Goal: Register for event/course

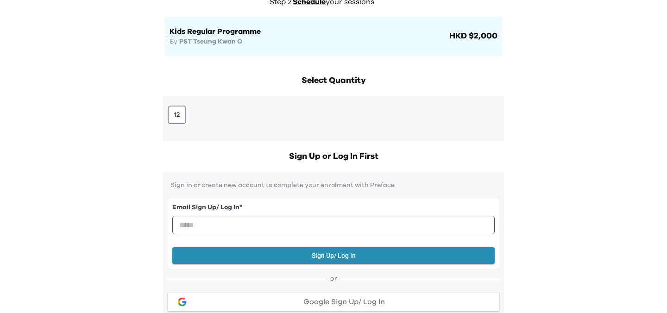
scroll to position [88, 0]
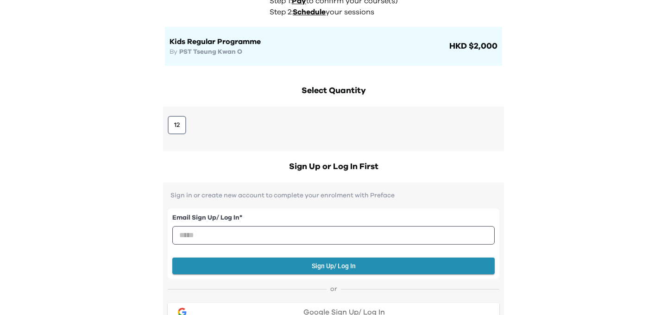
scroll to position [73, 0]
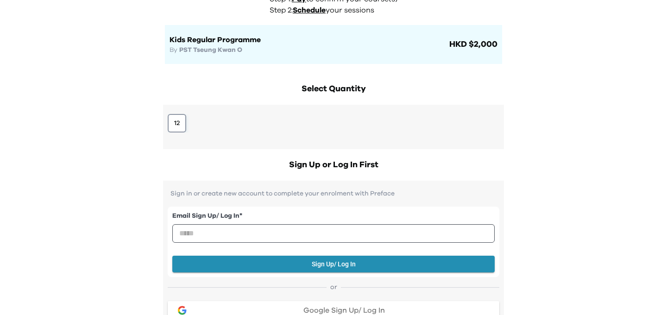
click at [181, 126] on button "12" at bounding box center [177, 123] width 19 height 19
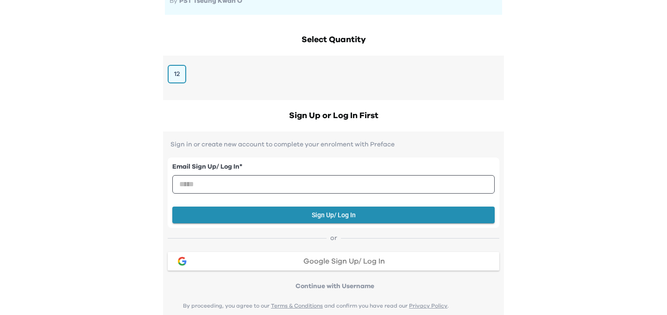
scroll to position [122, 0]
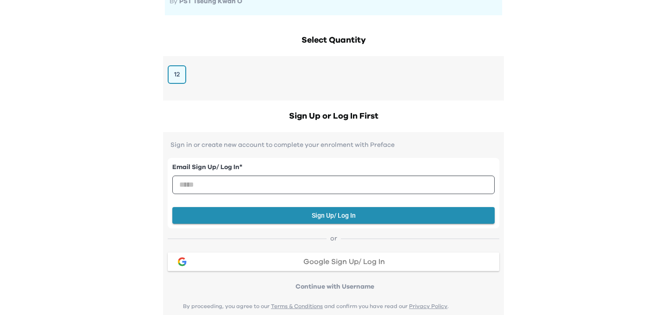
click at [275, 265] on div "Google Sign Up/ Log In" at bounding box center [344, 261] width 296 height 7
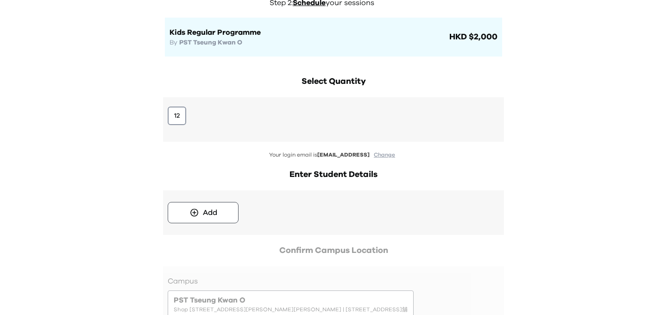
scroll to position [82, 0]
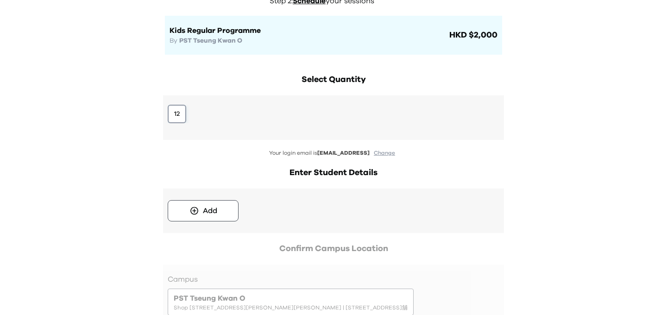
click at [173, 117] on button "12" at bounding box center [177, 114] width 19 height 19
click at [203, 212] on div "Add" at bounding box center [210, 210] width 14 height 11
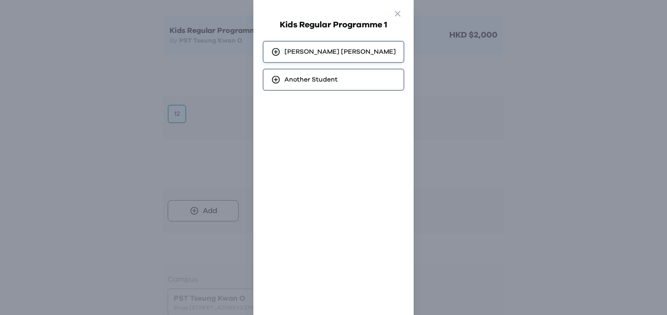
click at [330, 60] on div "Jon Wong" at bounding box center [334, 52] width 142 height 22
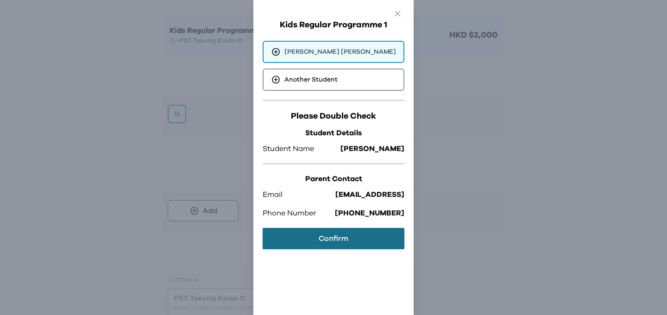
click at [318, 230] on button "Confirm" at bounding box center [334, 238] width 142 height 21
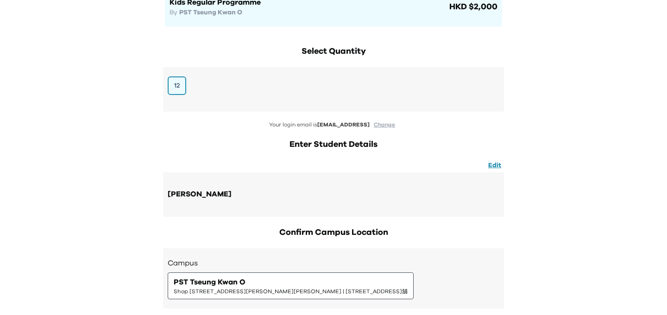
scroll to position [0, 0]
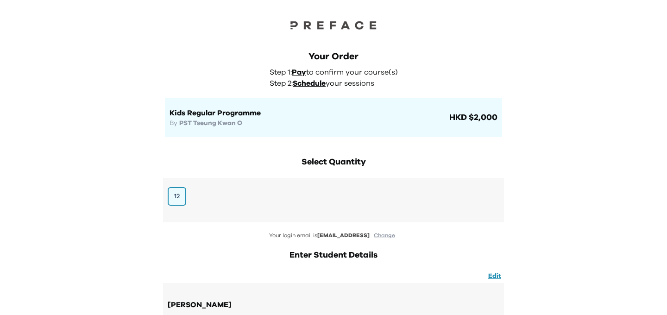
click at [499, 71] on div "Your Order Step 1: Pay to confirm your course(s) Step 2: Schedule your sessions…" at bounding box center [333, 93] width 337 height 87
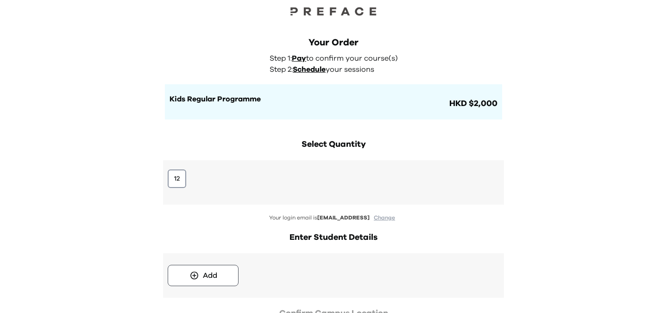
scroll to position [4, 0]
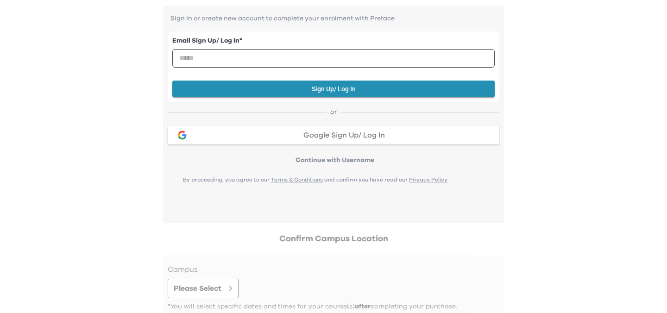
scroll to position [264, 0]
